Goal: Information Seeking & Learning: Learn about a topic

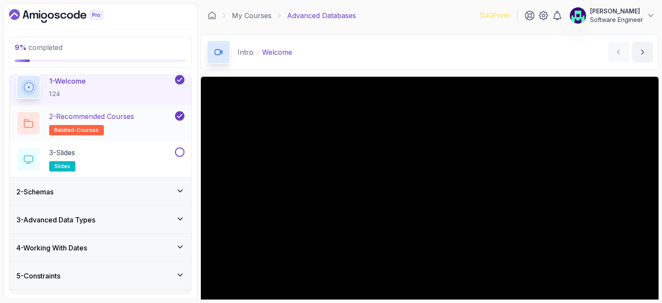
scroll to position [50, 0]
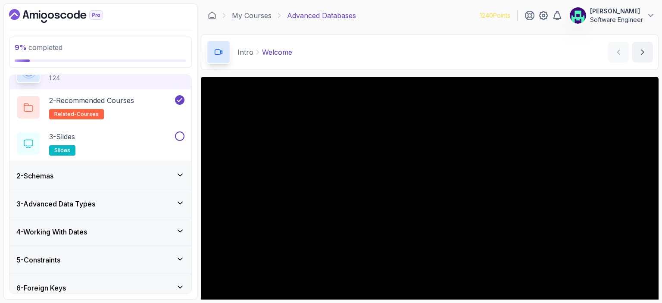
click at [405, 59] on div "Intro Welcome Welcome by nelson" at bounding box center [429, 51] width 457 height 35
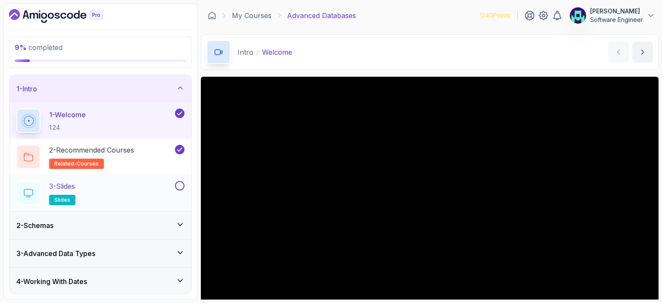
scroll to position [99, 0]
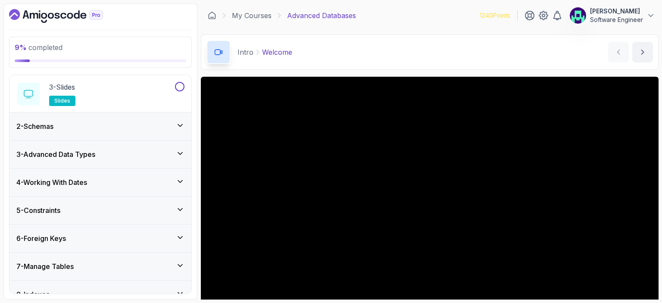
click at [112, 121] on div "2 - Schemas" at bounding box center [100, 126] width 168 height 10
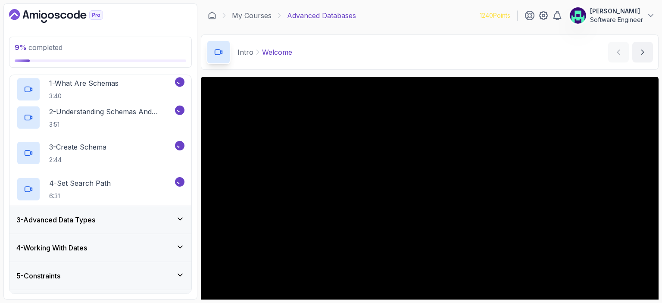
scroll to position [37, 0]
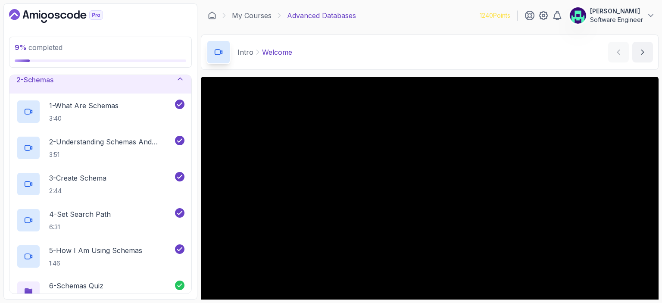
click at [109, 88] on div "2 - Schemas" at bounding box center [100, 80] width 182 height 28
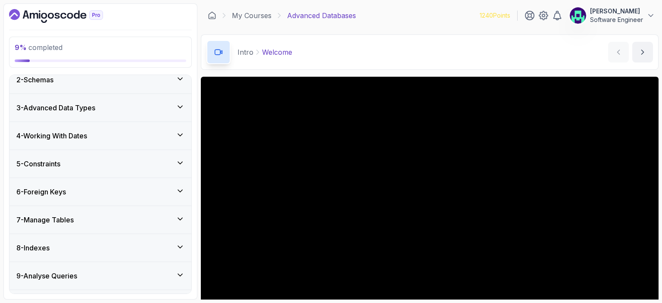
click at [109, 88] on div "2 - Schemas" at bounding box center [100, 80] width 182 height 28
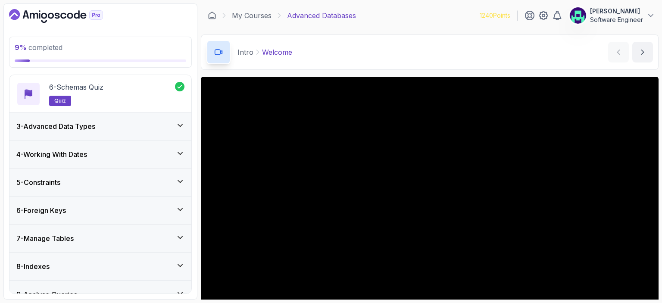
click at [123, 129] on div "3 - Advanced Data Types" at bounding box center [100, 126] width 168 height 10
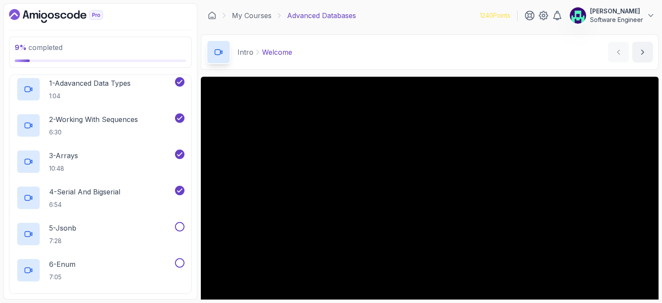
scroll to position [38, 0]
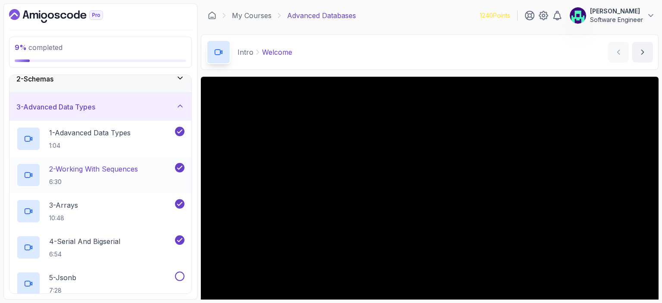
click at [100, 166] on p "2 - Working With Sequences" at bounding box center [93, 169] width 89 height 10
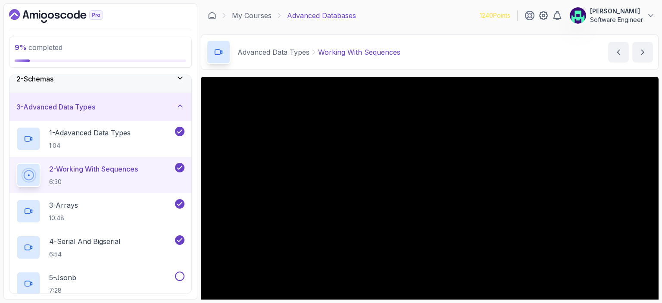
scroll to position [50, 0]
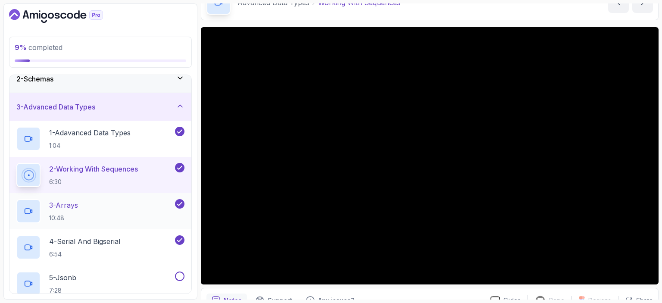
click at [104, 204] on div "3 - Arrays 10:48" at bounding box center [94, 211] width 157 height 24
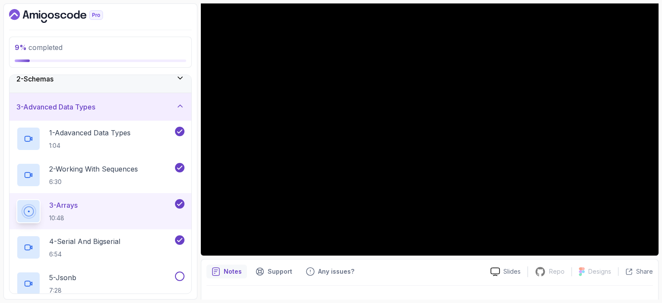
scroll to position [94, 0]
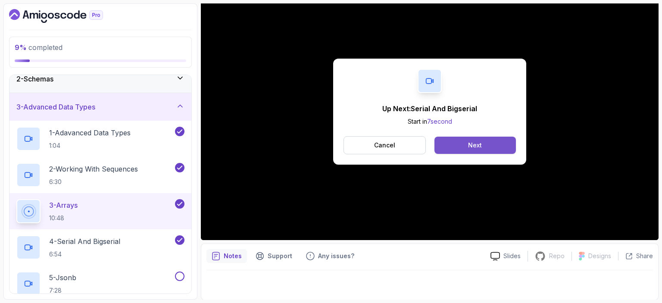
click at [475, 145] on div "Next" at bounding box center [475, 145] width 14 height 9
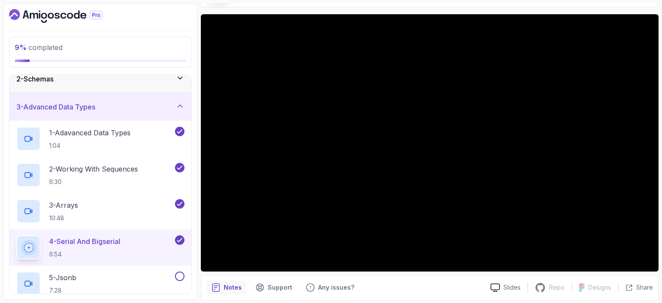
scroll to position [44, 0]
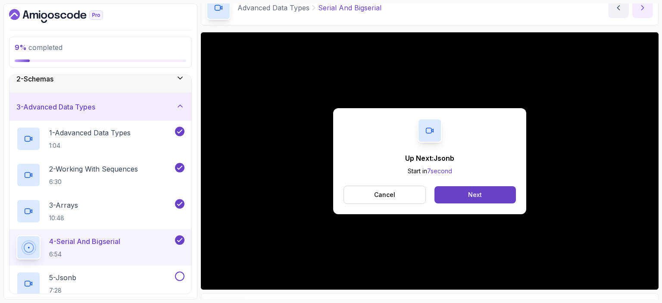
click at [501, 197] on button "Next" at bounding box center [474, 194] width 81 height 17
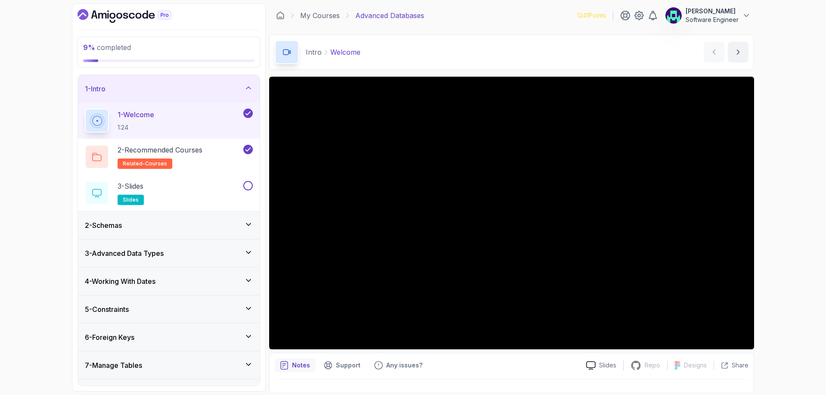
click at [174, 230] on div "2 - Schemas" at bounding box center [169, 225] width 168 height 10
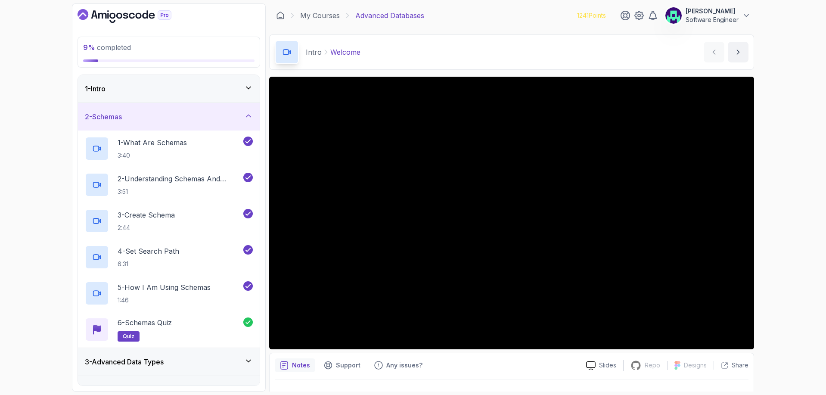
click at [154, 114] on div "2 - Schemas" at bounding box center [169, 117] width 168 height 10
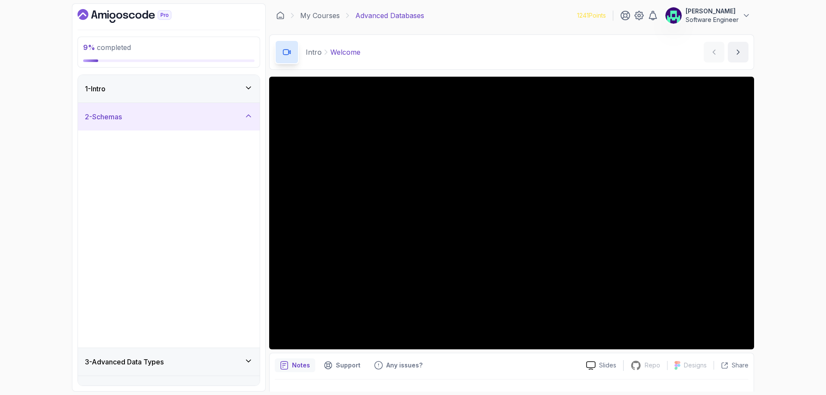
scroll to position [3, 0]
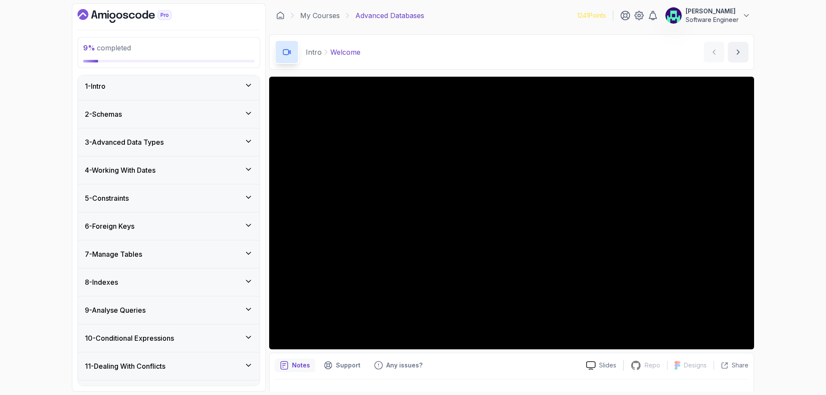
click at [164, 143] on h3 "3 - Advanced Data Types" at bounding box center [124, 142] width 79 height 10
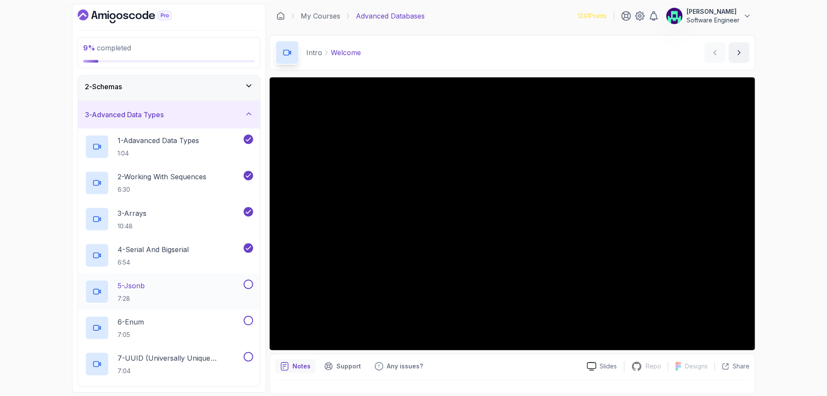
scroll to position [55, 0]
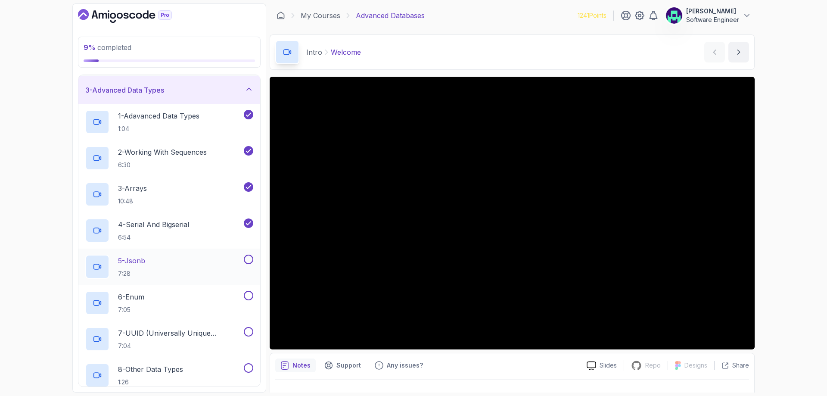
click at [150, 267] on div "5 - Jsonb 7:28" at bounding box center [163, 267] width 157 height 24
